Goal: Transaction & Acquisition: Download file/media

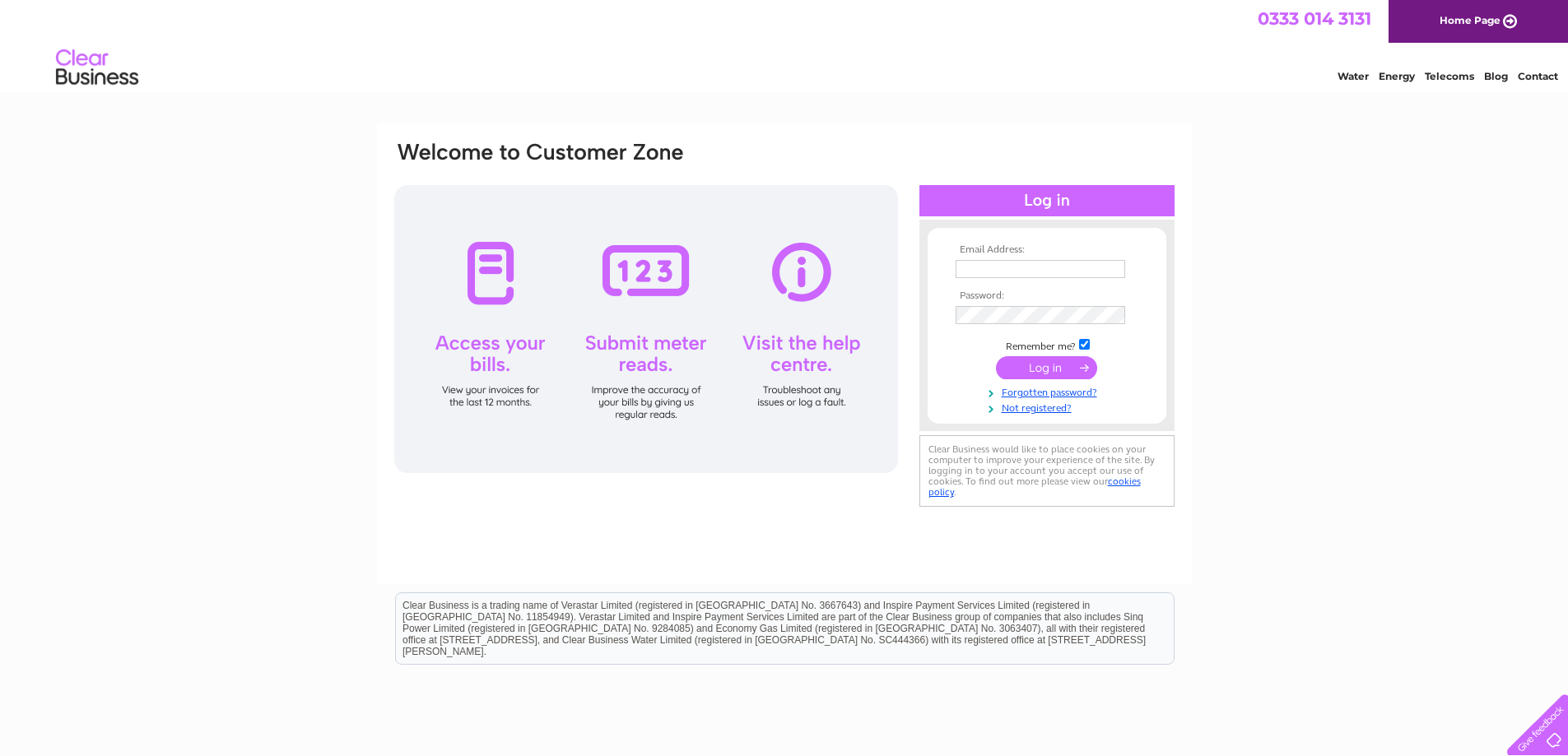
type input "info@swes.biz"
click at [1033, 362] on input "submit" at bounding box center [1046, 368] width 101 height 23
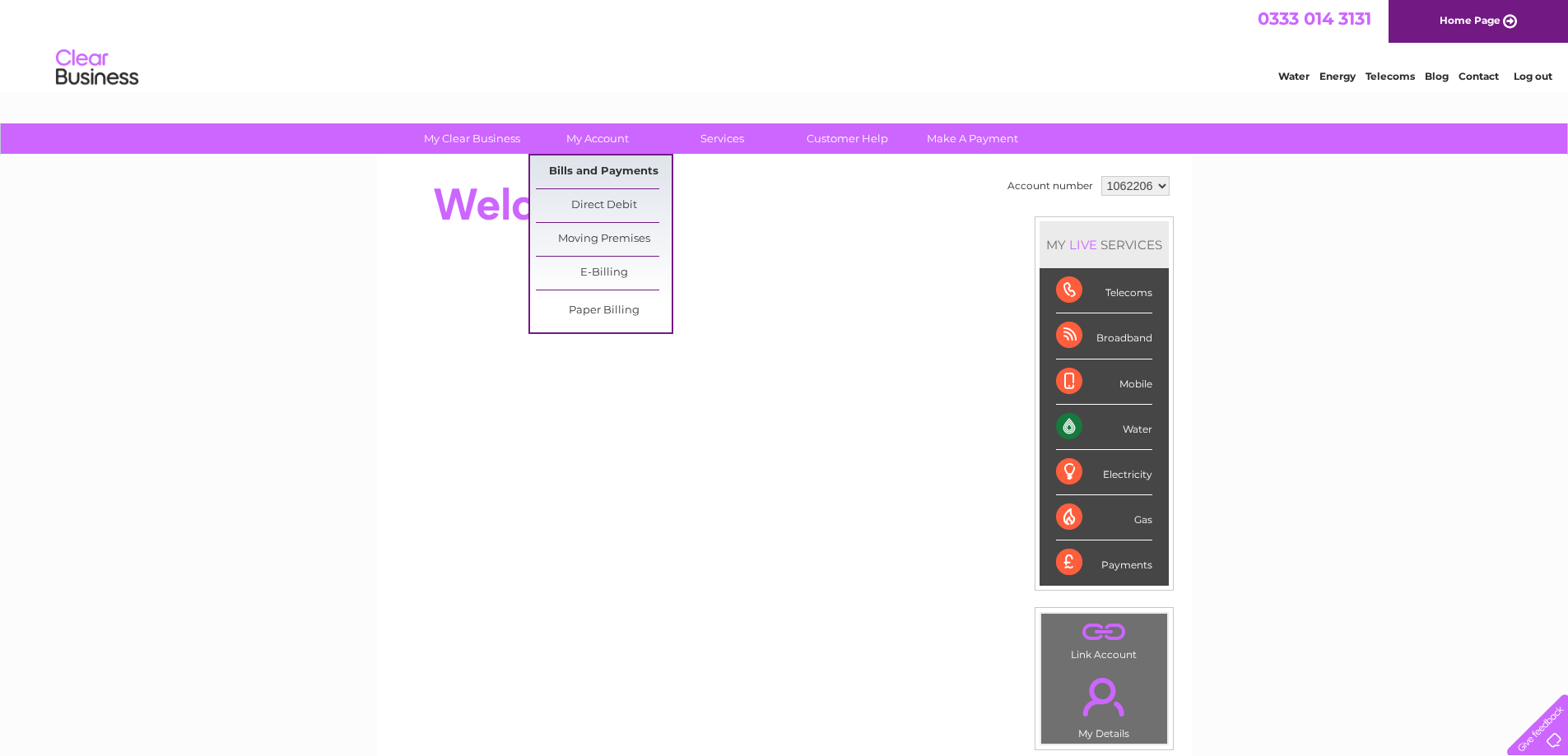
click at [614, 169] on link "Bills and Payments" at bounding box center [604, 172] width 136 height 33
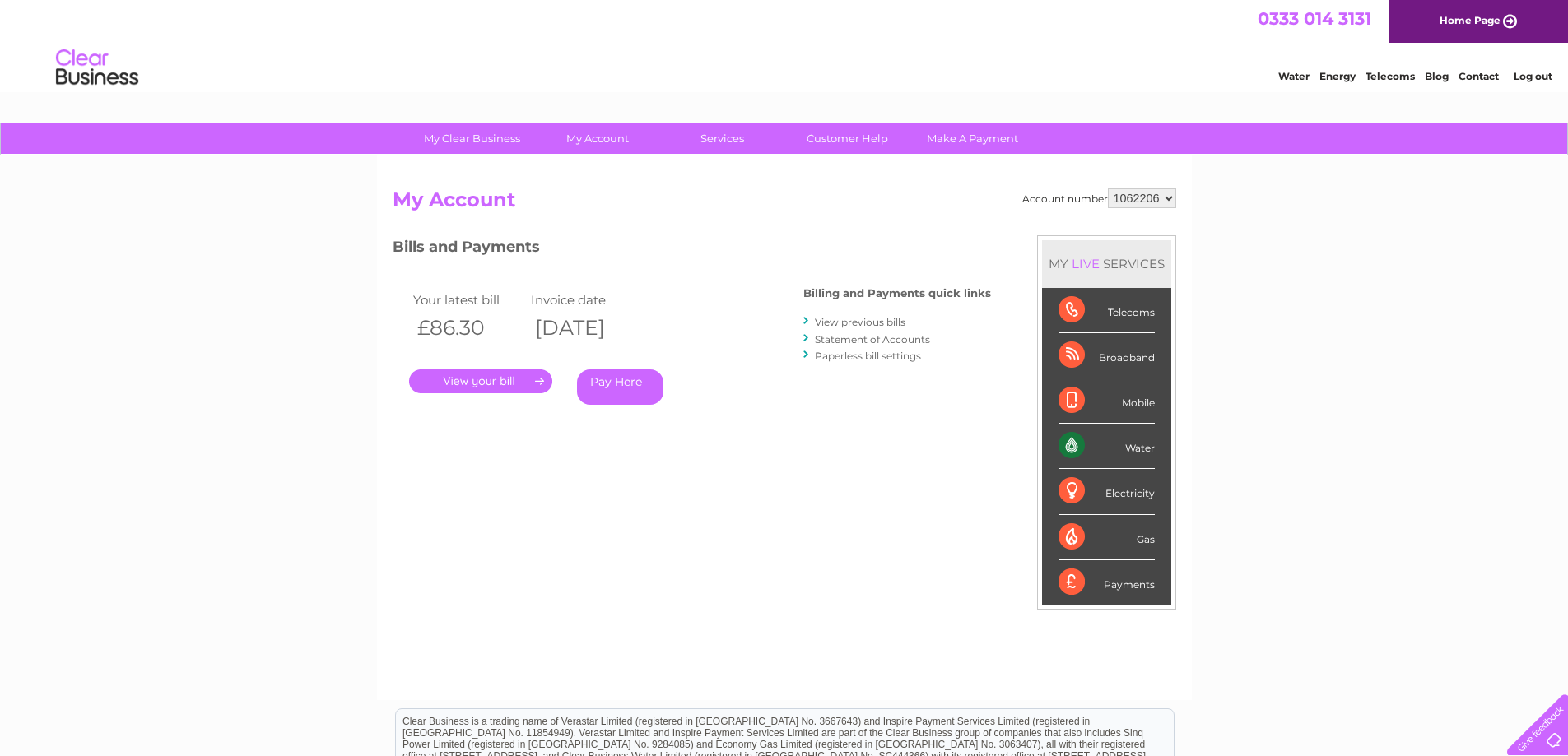
click at [506, 381] on link "." at bounding box center [481, 381] width 144 height 24
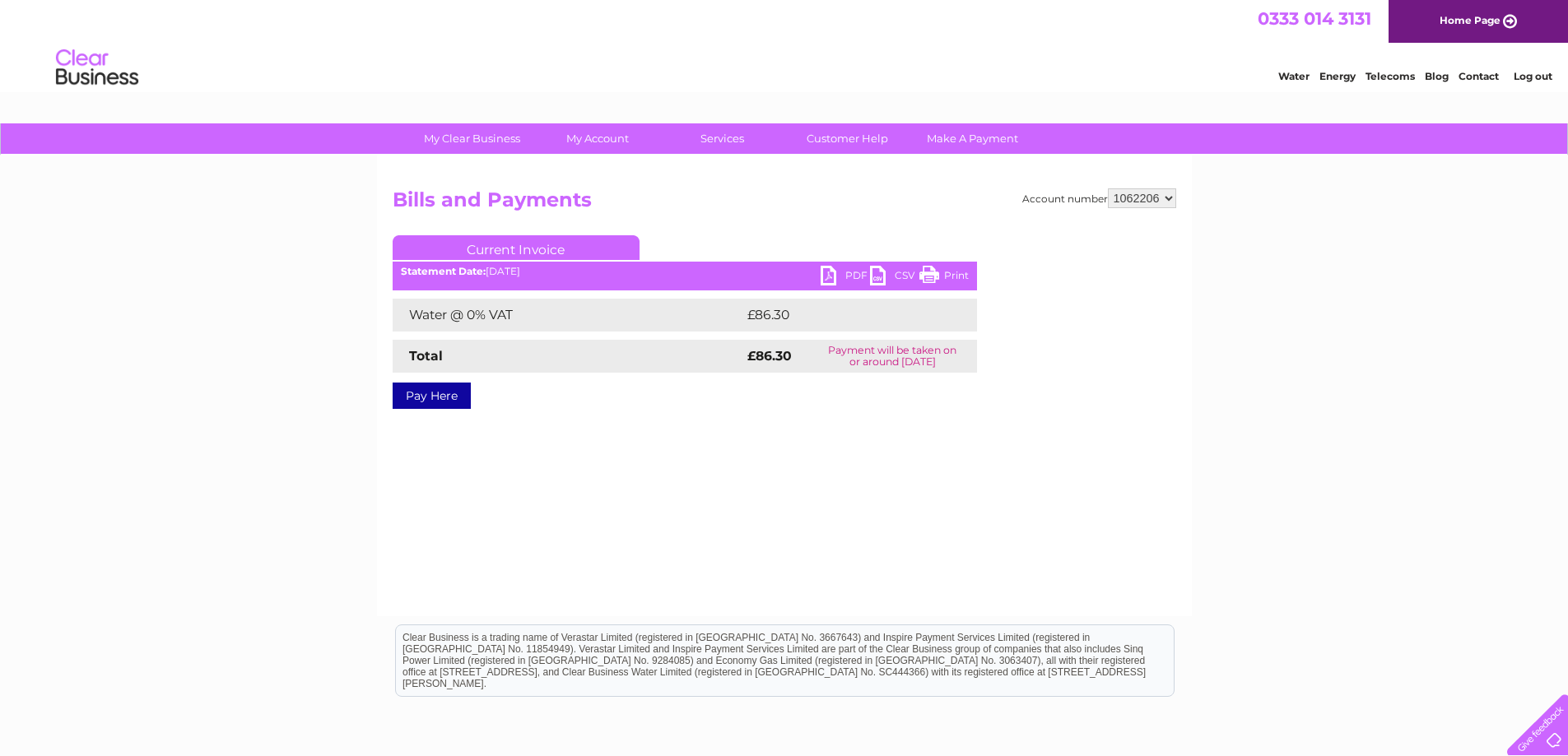
click at [835, 275] on link "PDF" at bounding box center [845, 277] width 49 height 24
